Goal: Information Seeking & Learning: Understand process/instructions

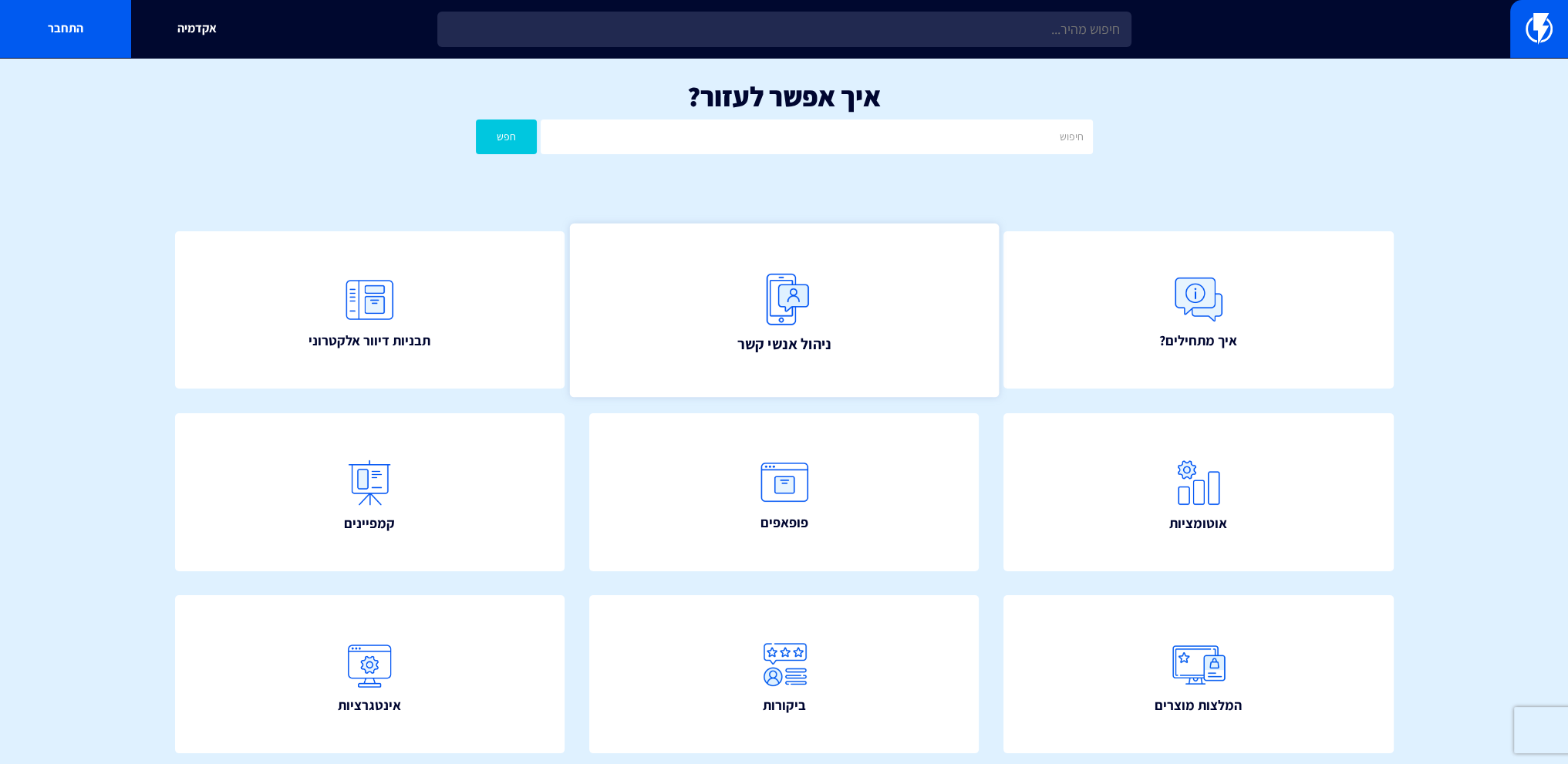
click at [772, 314] on img at bounding box center [785, 299] width 68 height 68
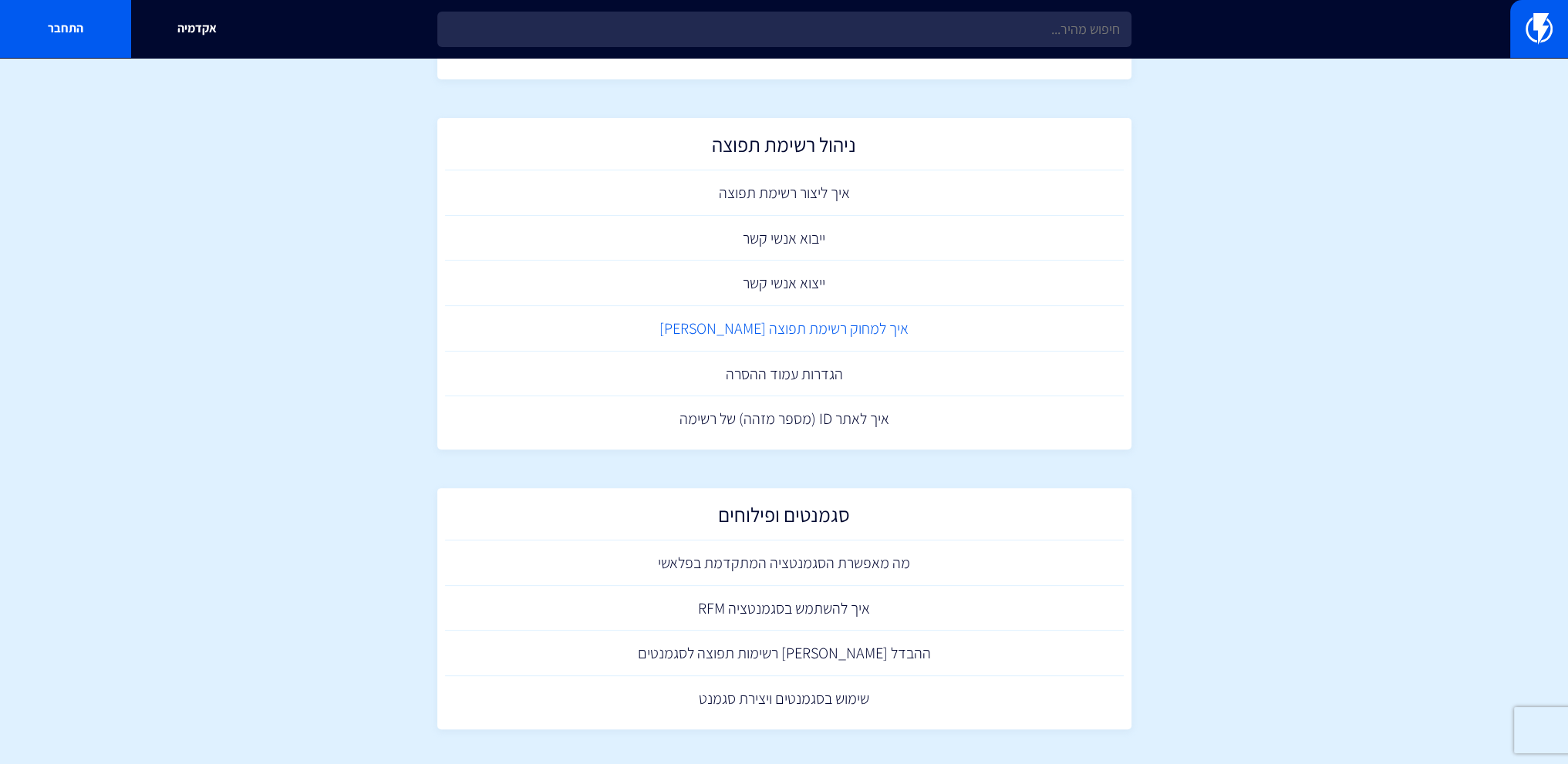
scroll to position [535, 0]
click at [826, 331] on link "איך למחוק רשימת תפוצה [PERSON_NAME]" at bounding box center [784, 326] width 679 height 45
click at [834, 648] on link "ההבדל [PERSON_NAME] רשימות תפוצה לסגמנטים" at bounding box center [784, 650] width 679 height 45
